Goal: Check status: Check status

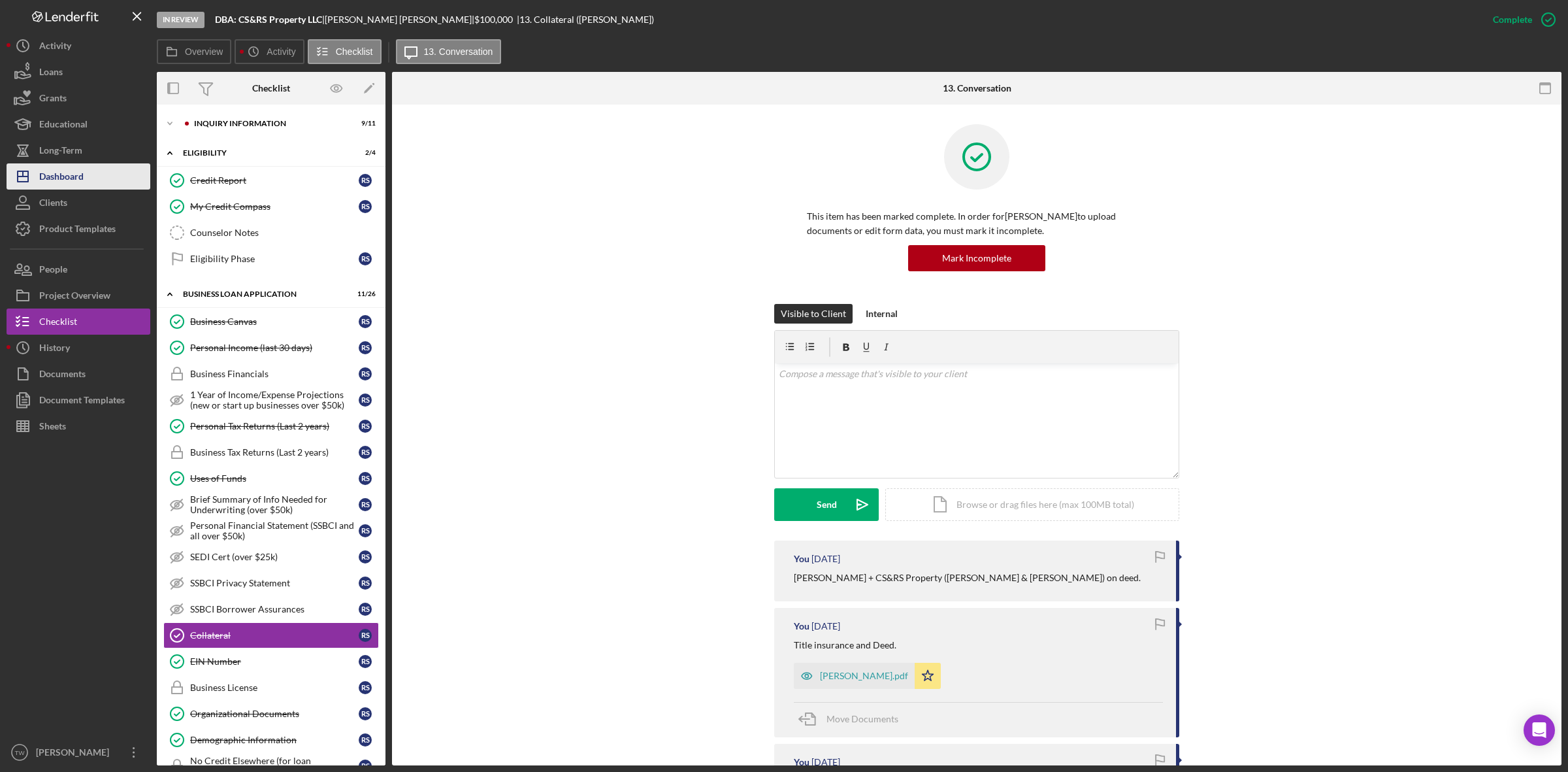
scroll to position [404, 0]
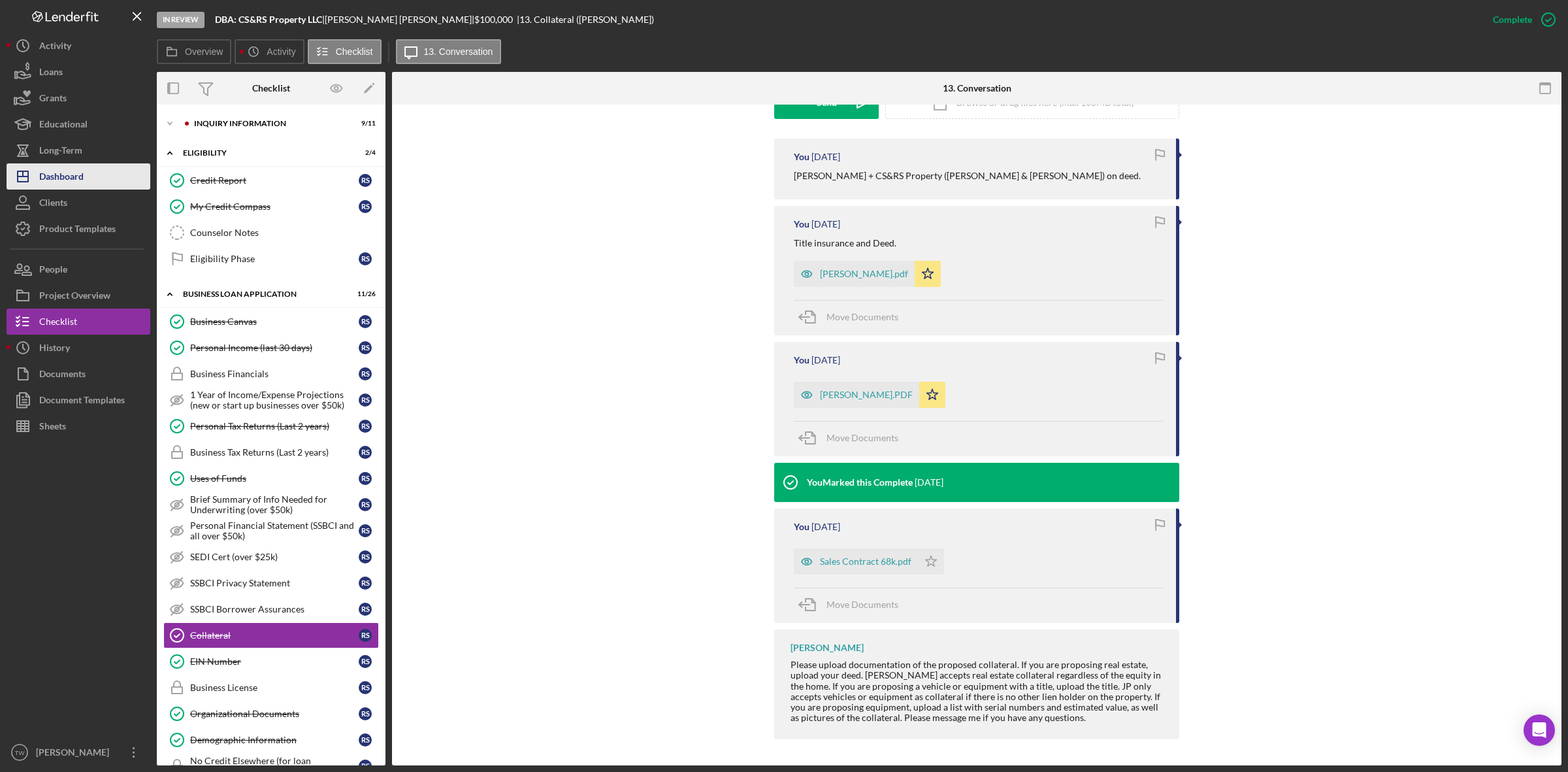
click at [102, 181] on button "Icon/Dashboard Dashboard" at bounding box center [78, 177] width 144 height 26
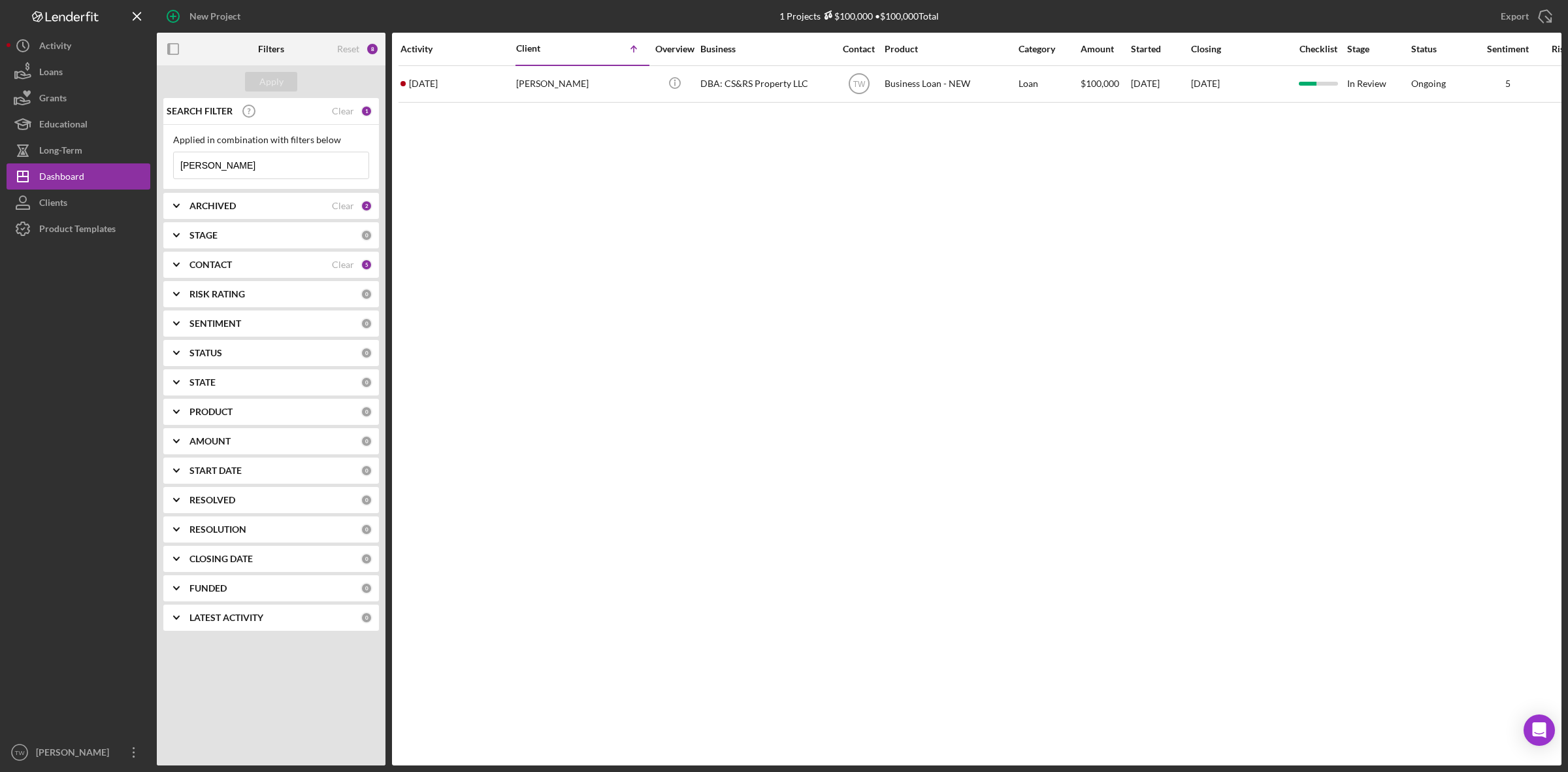
click at [266, 170] on input "[PERSON_NAME]" at bounding box center [271, 165] width 195 height 26
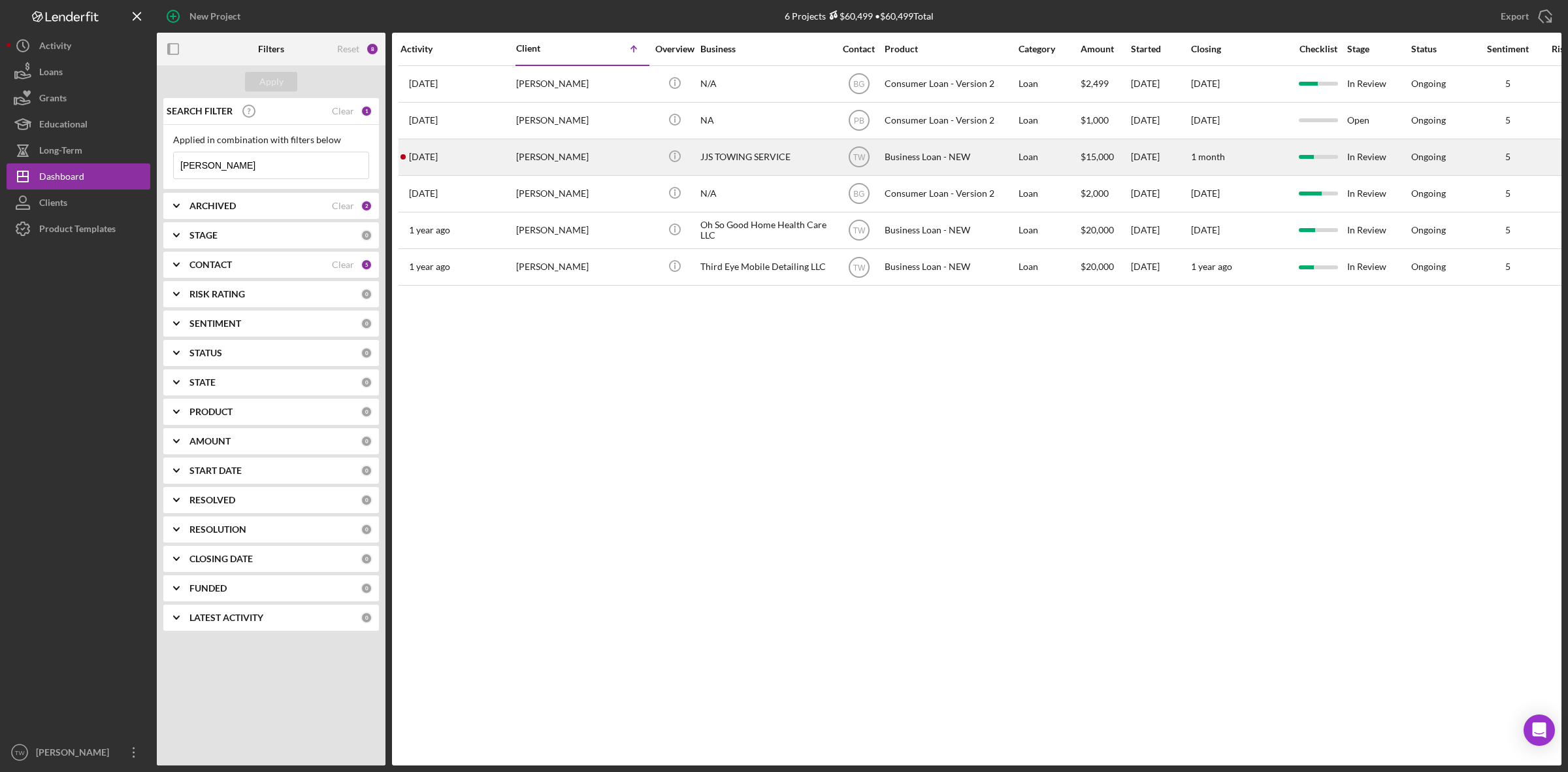
type input "[PERSON_NAME]"
click at [536, 157] on div "[PERSON_NAME]" at bounding box center [581, 158] width 130 height 35
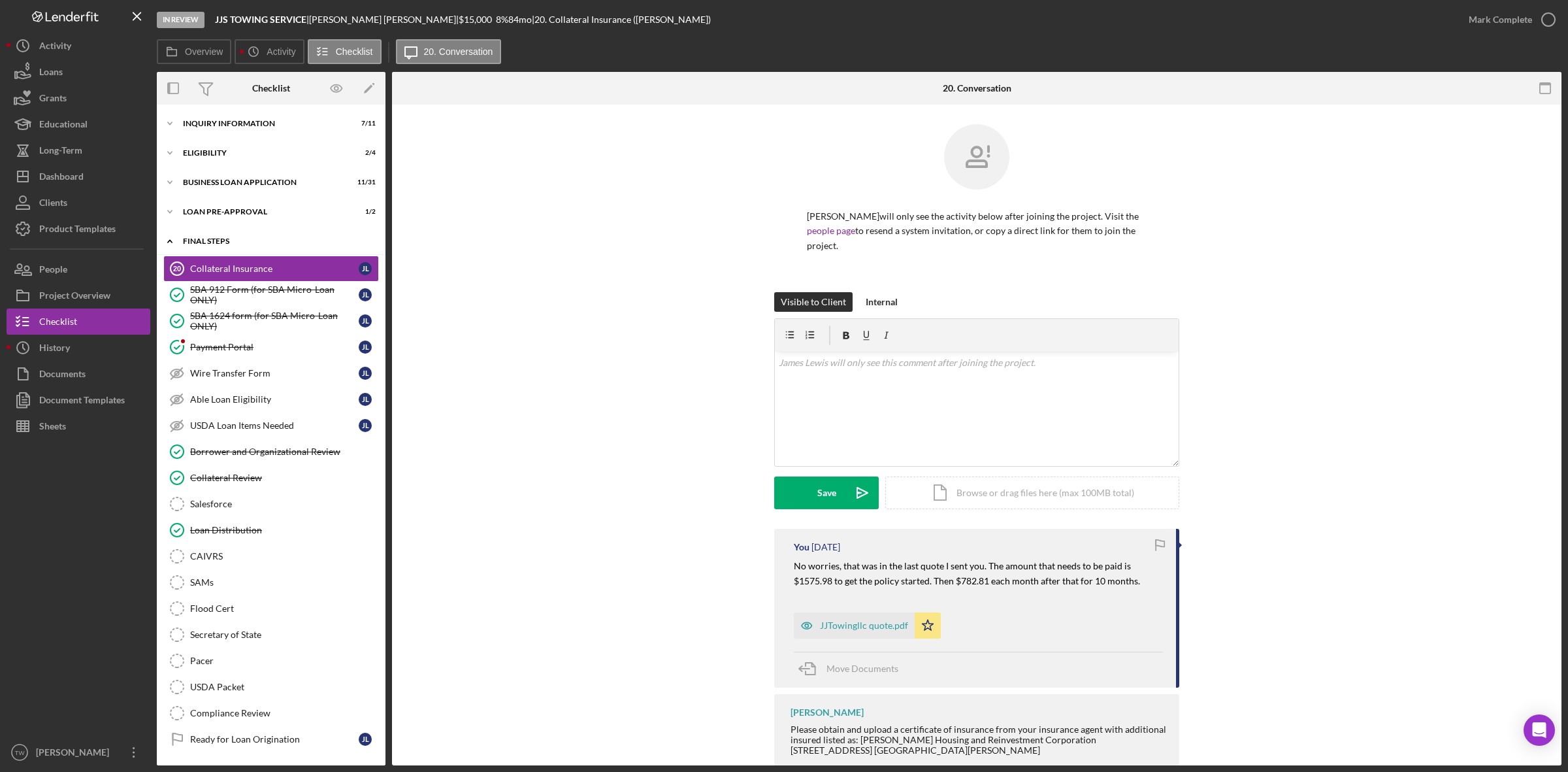
click at [215, 237] on div "FINAL STEPS" at bounding box center [276, 241] width 186 height 8
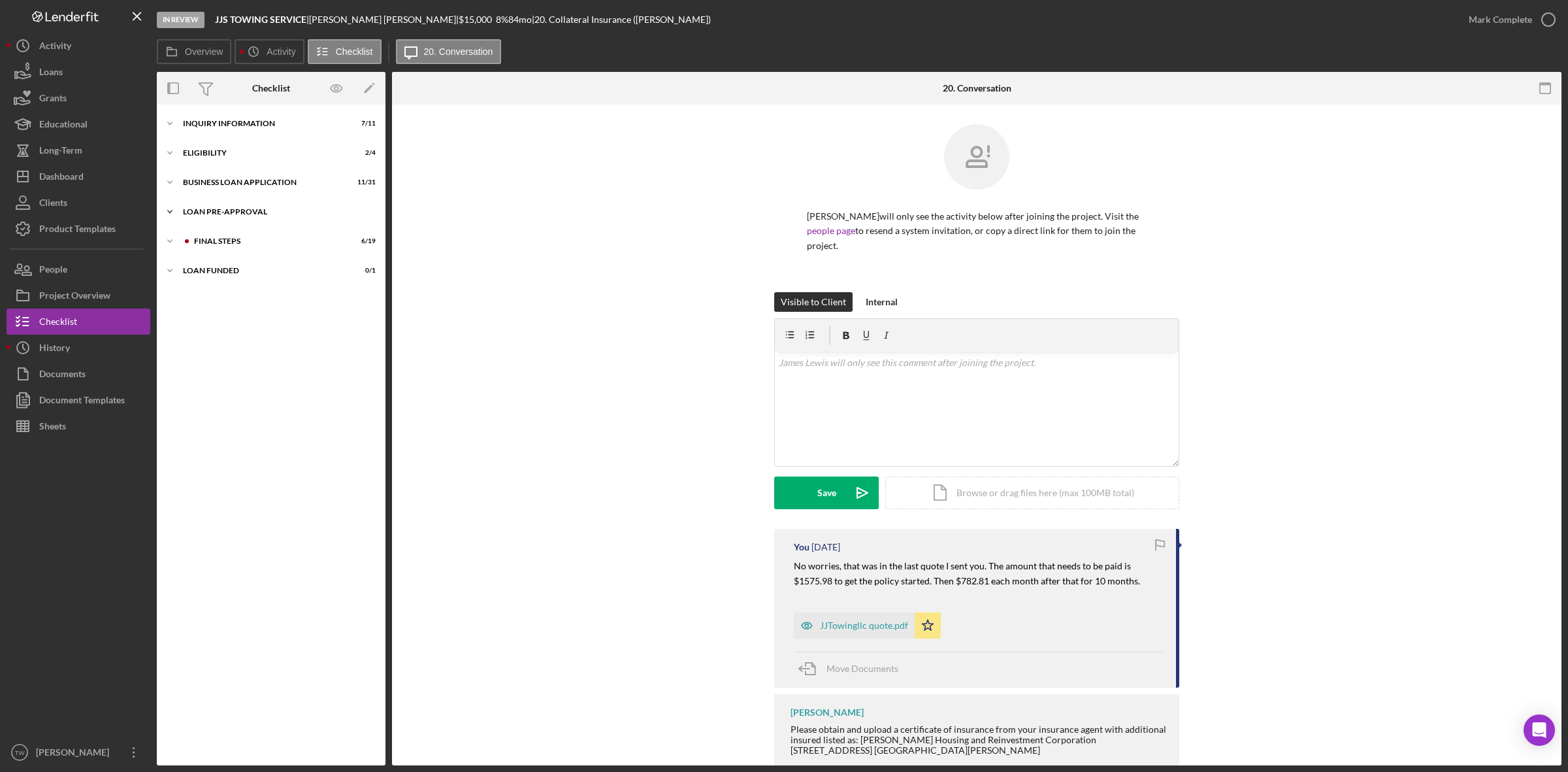
click at [215, 213] on div "LOAN PRE-APPROVAL" at bounding box center [276, 211] width 186 height 8
click at [218, 233] on link "Loan Approval Loan Approval" at bounding box center [271, 239] width 215 height 26
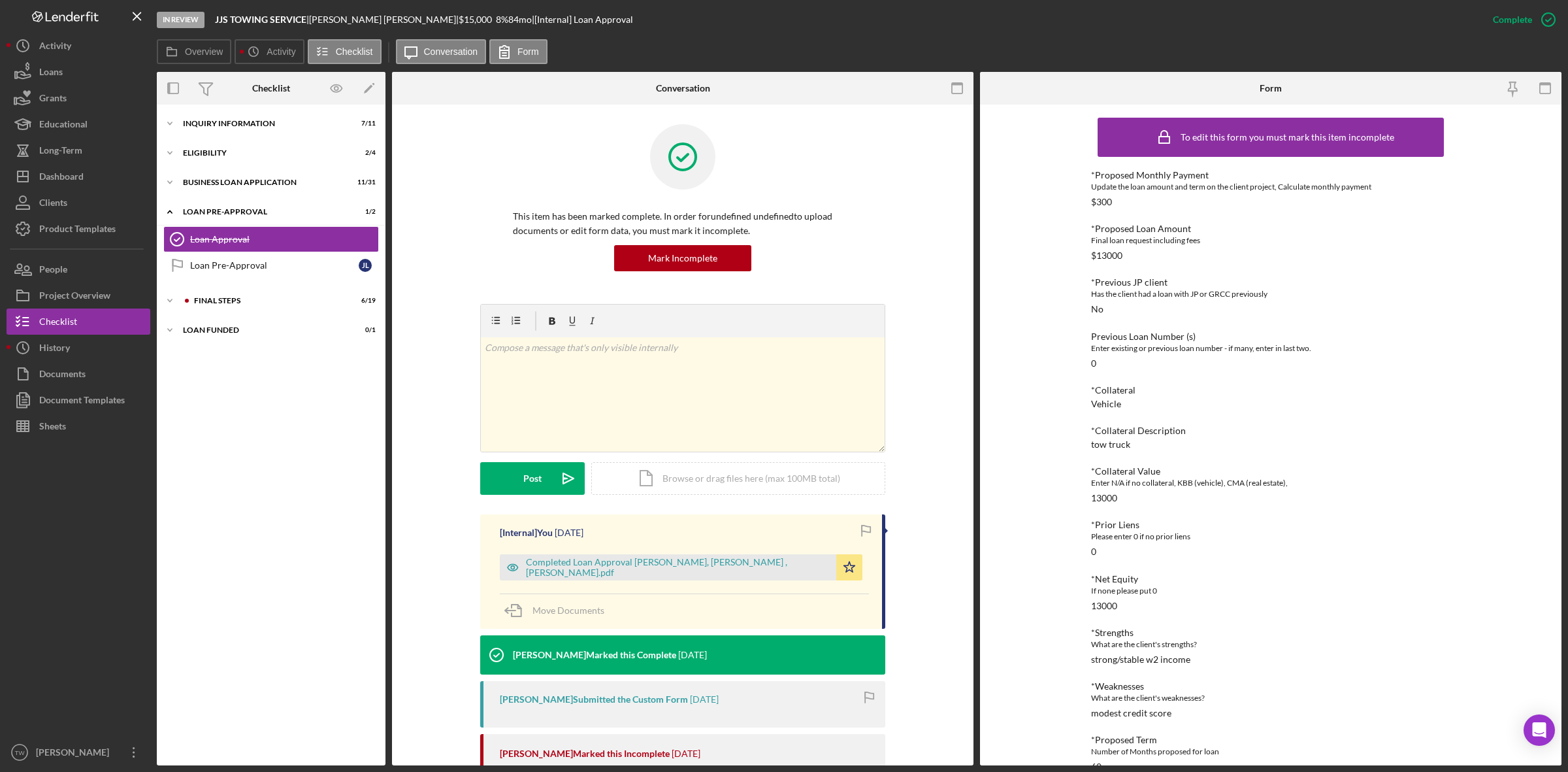
scroll to position [245, 0]
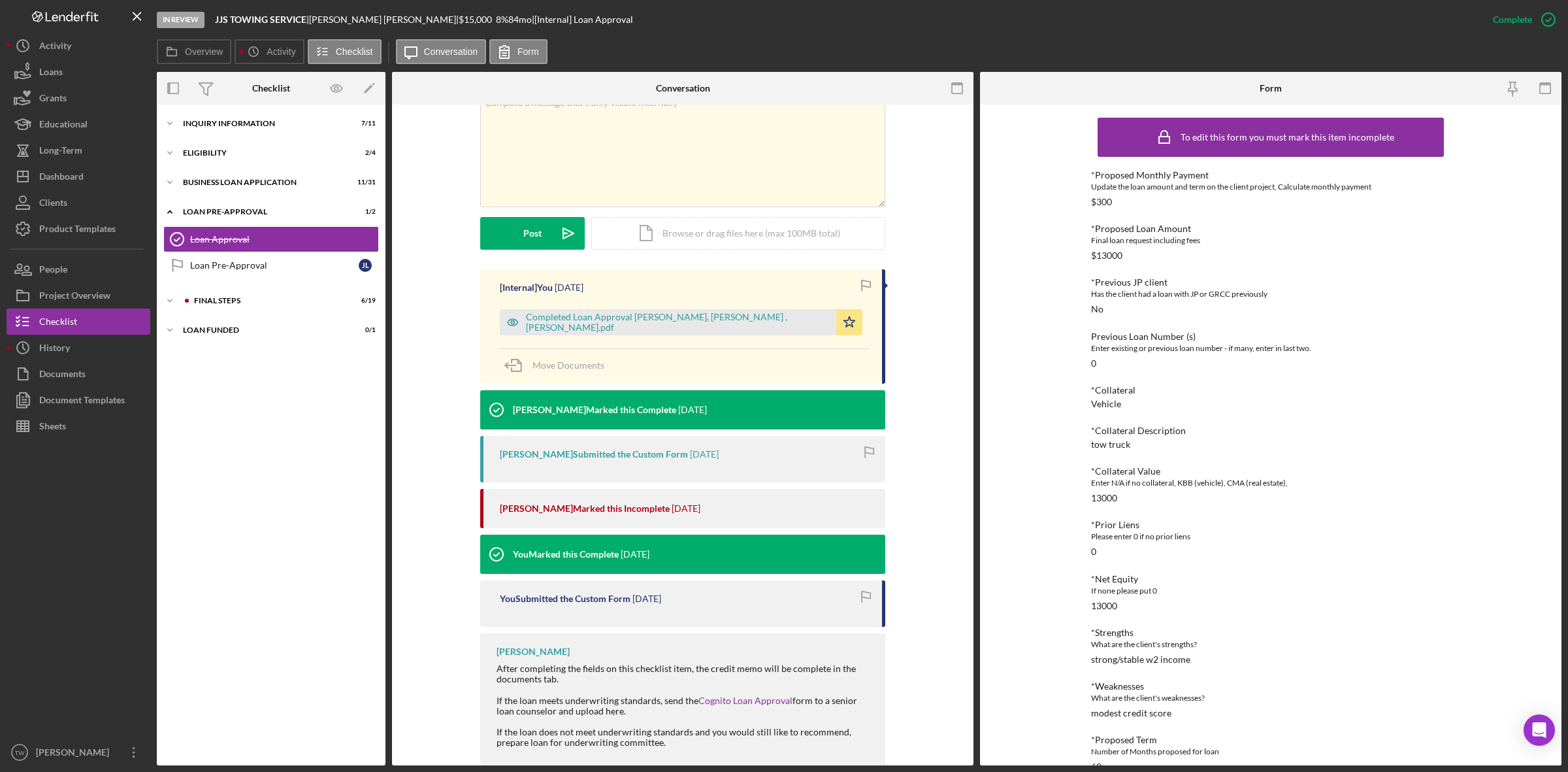
click at [602, 306] on div "Completed Loan Approval [PERSON_NAME], [PERSON_NAME] , [PERSON_NAME].pdf Icon/S…" at bounding box center [684, 319] width 369 height 32
click at [606, 315] on div "Completed Loan Approval [PERSON_NAME], [PERSON_NAME] , [PERSON_NAME].pdf" at bounding box center [668, 322] width 337 height 26
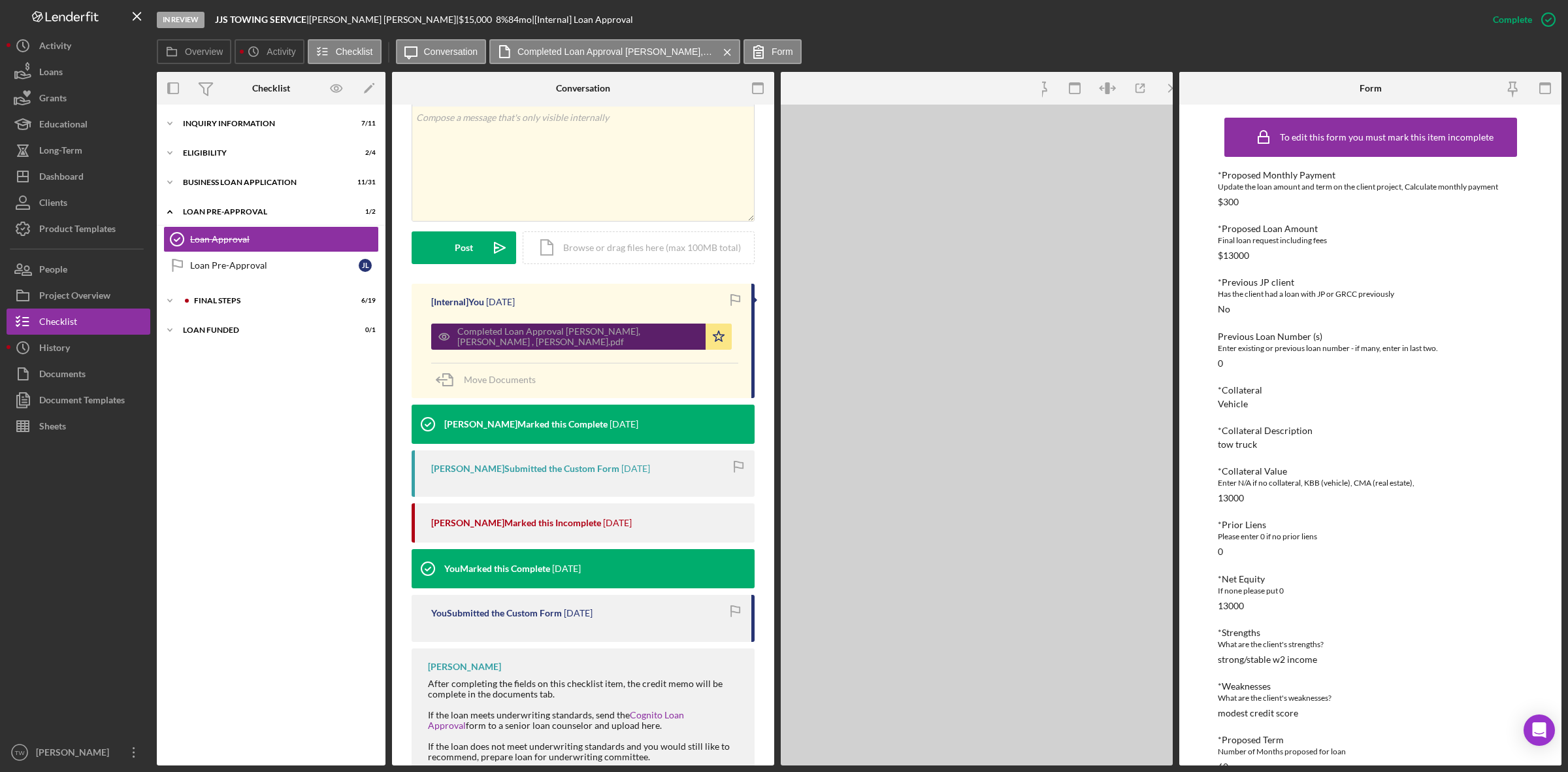
scroll to position [259, 0]
